Goal: Navigation & Orientation: Understand site structure

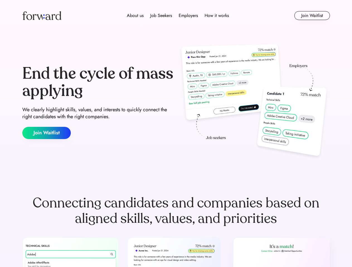
click at [176, 134] on div "End the cycle of mass applying We clearly highlight skills, values, and interes…" at bounding box center [176, 102] width 308 height 120
click at [176, 16] on div "About us Job Seekers Employers How it works" at bounding box center [178, 15] width 220 height 7
click at [42, 16] on img at bounding box center [41, 15] width 39 height 9
click at [178, 16] on div "About us Job Seekers Employers How it works" at bounding box center [178, 15] width 220 height 7
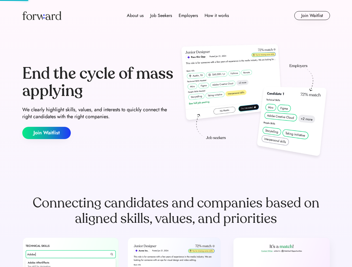
click at [135, 16] on div "About us" at bounding box center [135, 15] width 17 height 7
click at [161, 16] on div "Job Seekers" at bounding box center [161, 15] width 22 height 7
click at [188, 16] on div "Employers" at bounding box center [188, 15] width 19 height 7
click at [216, 16] on div "How it works" at bounding box center [217, 15] width 24 height 7
click at [312, 16] on button "Join Waitlist" at bounding box center [312, 15] width 36 height 9
